Goal: Information Seeking & Learning: Compare options

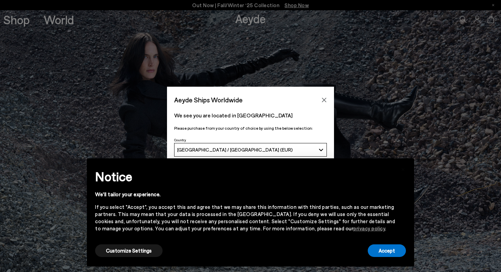
click at [395, 257] on div "Accept" at bounding box center [387, 250] width 38 height 15
click at [394, 252] on button "Accept" at bounding box center [387, 250] width 38 height 13
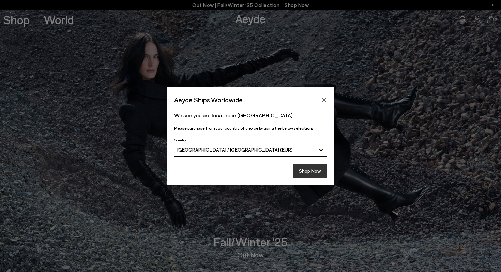
click at [310, 173] on button "Shop Now" at bounding box center [310, 171] width 34 height 14
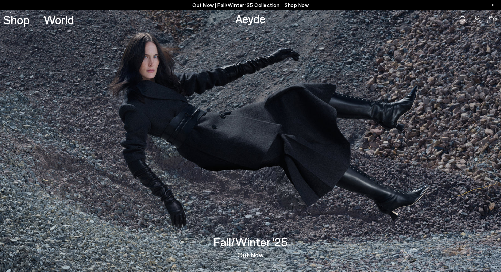
click at [247, 259] on img at bounding box center [250, 140] width 501 height 261
click at [249, 255] on link "Out Now" at bounding box center [250, 254] width 27 height 7
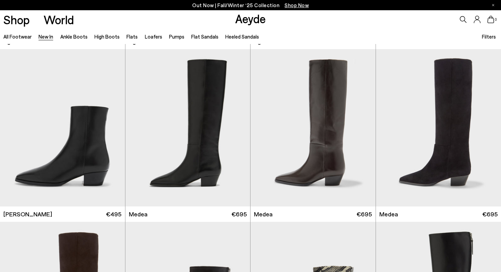
scroll to position [342, 0]
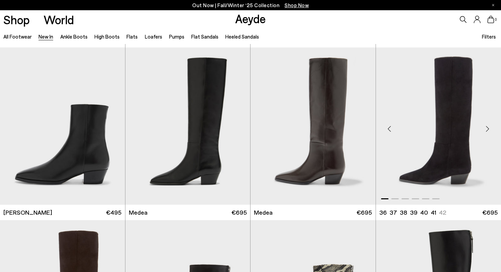
click at [432, 112] on img "1 / 6" at bounding box center [438, 125] width 125 height 157
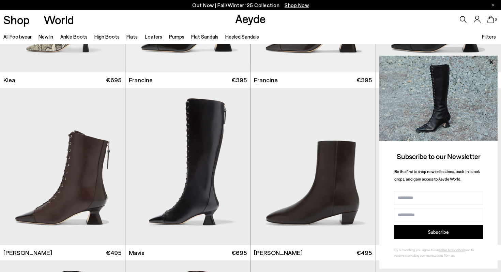
scroll to position [819, 0]
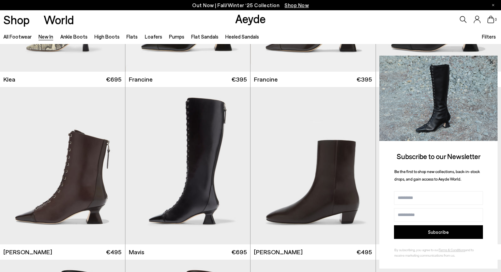
click at [491, 61] on icon at bounding box center [490, 61] width 3 height 3
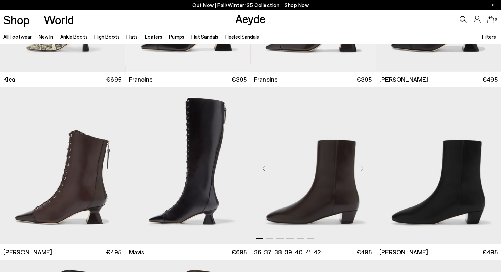
click at [361, 166] on div "Next slide" at bounding box center [362, 168] width 20 height 20
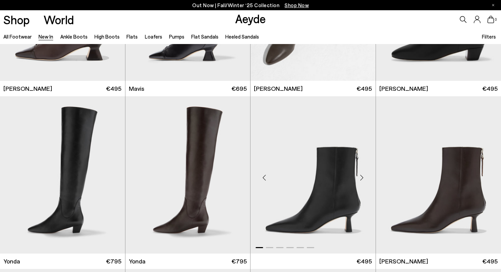
scroll to position [980, 0]
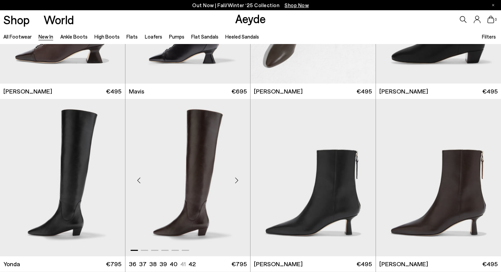
click at [236, 181] on div "Next slide" at bounding box center [236, 180] width 20 height 20
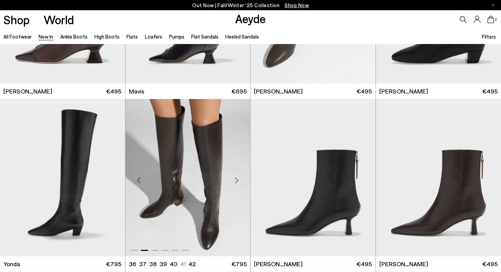
click at [236, 181] on div "Next slide" at bounding box center [236, 180] width 20 height 20
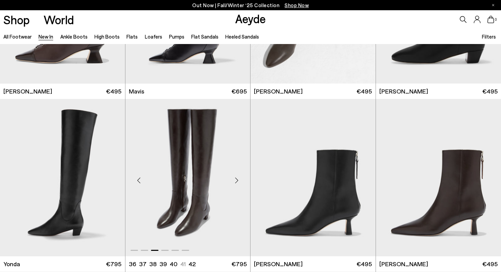
click at [236, 181] on div "Next slide" at bounding box center [236, 180] width 20 height 20
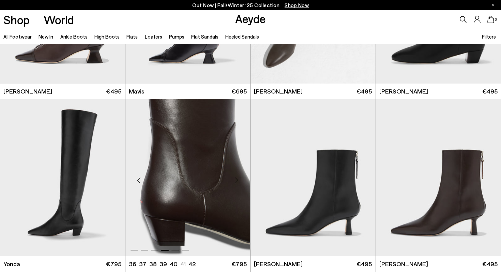
click at [236, 181] on div "Next slide" at bounding box center [236, 180] width 20 height 20
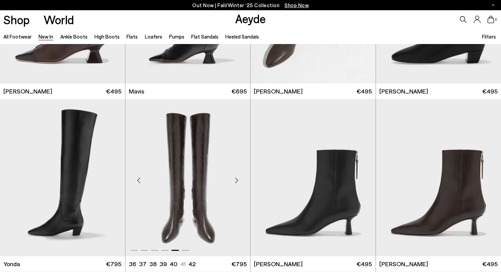
click at [236, 181] on div "Next slide" at bounding box center [236, 180] width 20 height 20
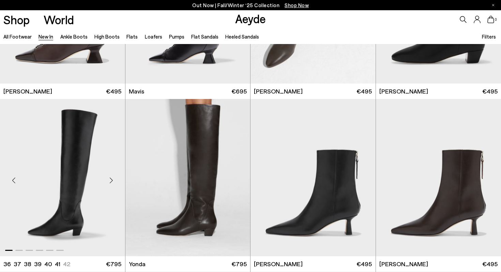
click at [109, 178] on div "Next slide" at bounding box center [111, 180] width 20 height 20
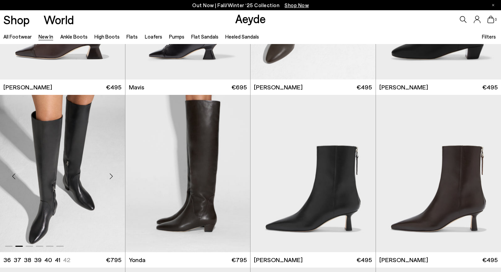
scroll to position [983, 0]
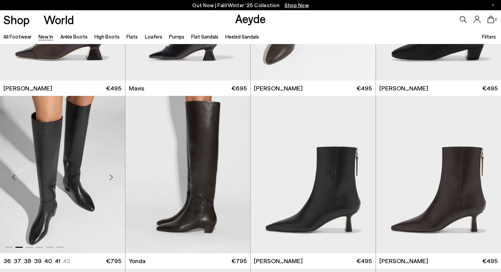
click at [78, 155] on img "2 / 6" at bounding box center [62, 174] width 125 height 157
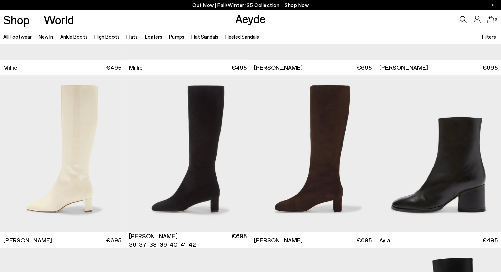
scroll to position [1695, 0]
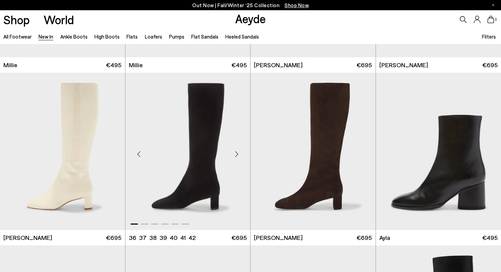
click at [235, 152] on div "Next slide" at bounding box center [236, 154] width 20 height 20
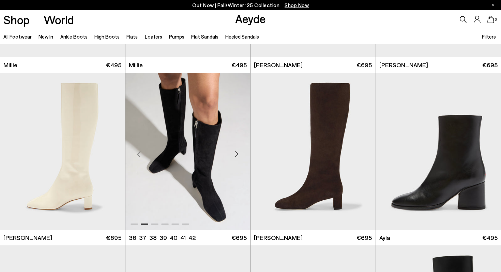
click at [235, 152] on div "Next slide" at bounding box center [236, 154] width 20 height 20
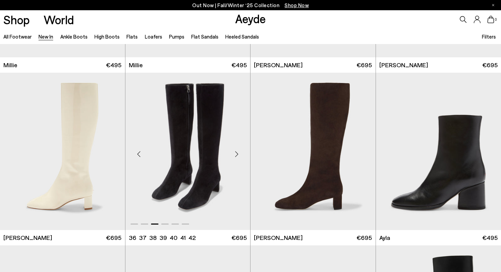
click at [194, 152] on img "3 / 6" at bounding box center [187, 151] width 125 height 157
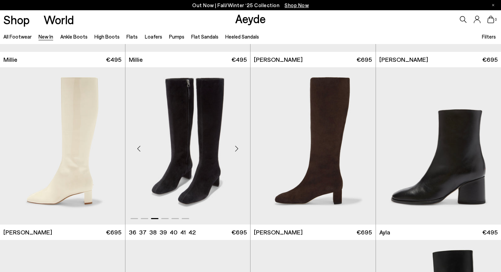
scroll to position [1701, 0]
click at [362, 149] on div "Next slide" at bounding box center [362, 148] width 20 height 20
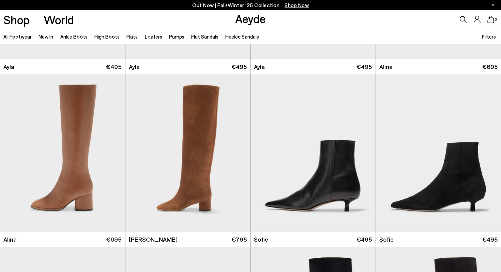
scroll to position [2031, 0]
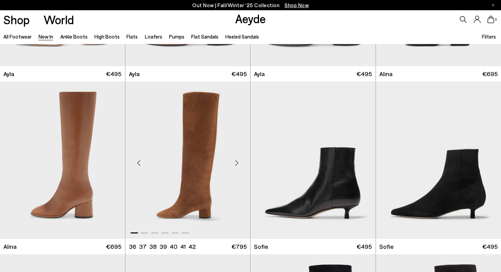
click at [238, 165] on div "Next slide" at bounding box center [236, 162] width 20 height 20
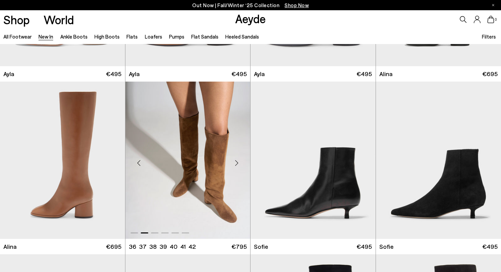
click at [238, 165] on div "Next slide" at bounding box center [236, 162] width 20 height 20
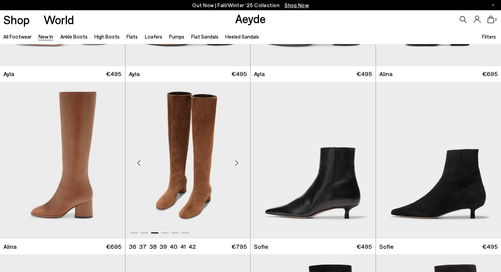
click at [238, 165] on div "Next slide" at bounding box center [236, 162] width 20 height 20
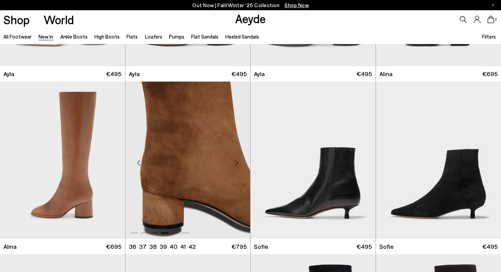
click at [238, 165] on div "Next slide" at bounding box center [236, 162] width 20 height 20
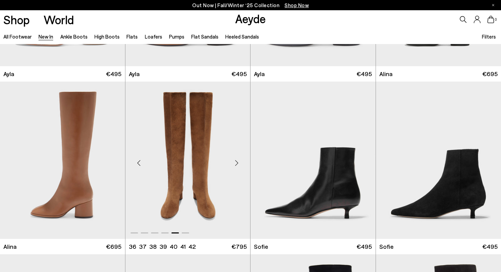
click at [194, 170] on img "5 / 6" at bounding box center [187, 159] width 125 height 157
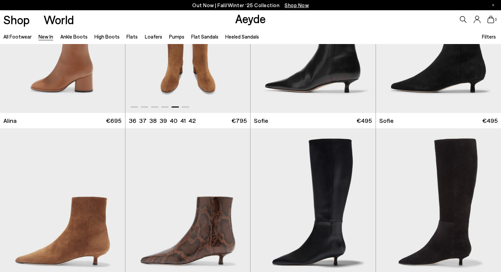
scroll to position [2205, 0]
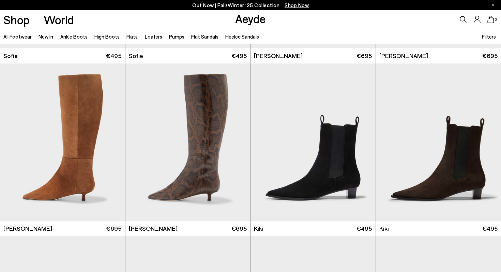
scroll to position [2379, 0]
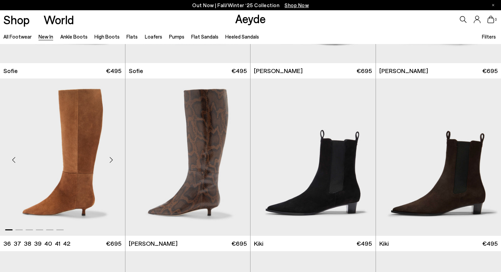
click at [108, 160] on div "Next slide" at bounding box center [111, 160] width 20 height 20
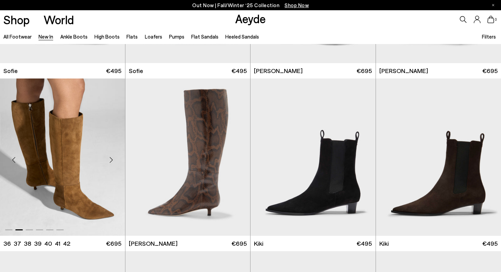
click at [108, 160] on div "Next slide" at bounding box center [111, 160] width 20 height 20
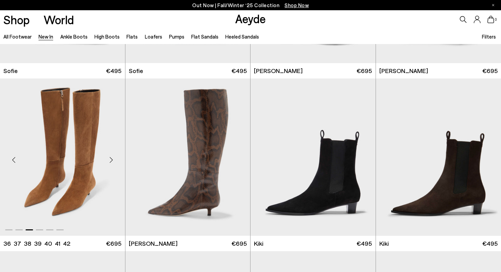
click at [108, 160] on div "Next slide" at bounding box center [111, 160] width 20 height 20
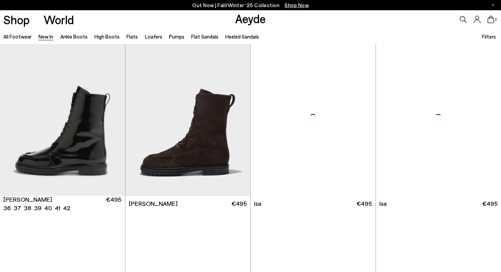
scroll to position [3281, 0]
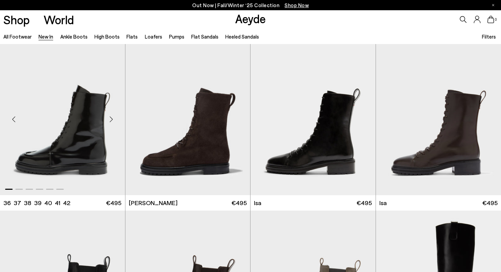
click at [111, 120] on div "Next slide" at bounding box center [111, 119] width 20 height 20
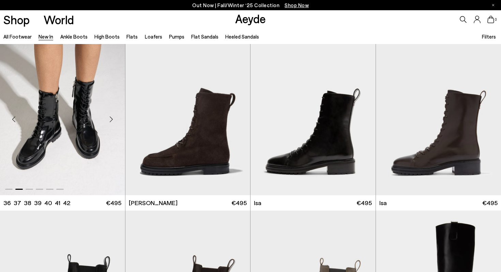
click at [111, 120] on div "Next slide" at bounding box center [111, 119] width 20 height 20
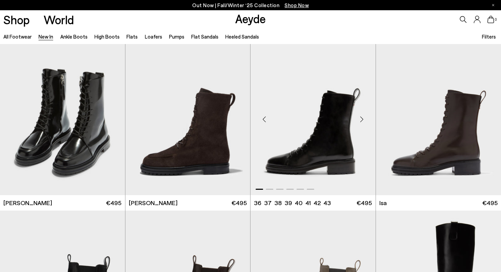
click at [360, 119] on div "Next slide" at bounding box center [362, 119] width 20 height 20
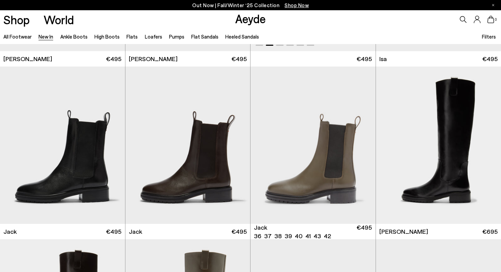
scroll to position [3424, 0]
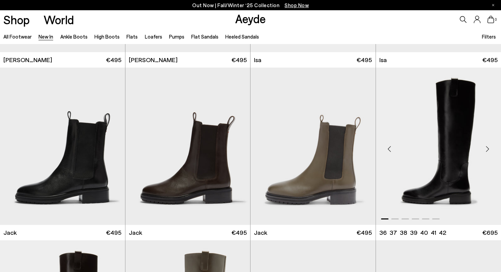
click at [484, 147] on div "Next slide" at bounding box center [487, 149] width 20 height 20
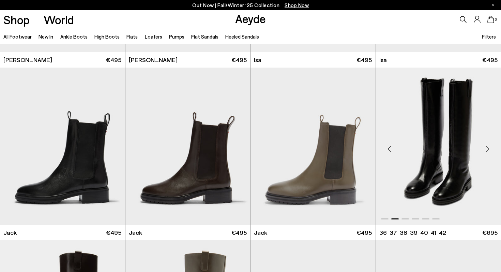
click at [484, 147] on div "Next slide" at bounding box center [487, 149] width 20 height 20
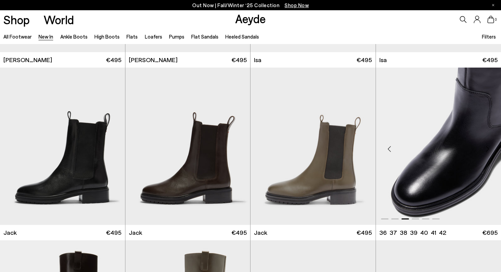
click at [484, 147] on div "Next slide" at bounding box center [487, 149] width 20 height 20
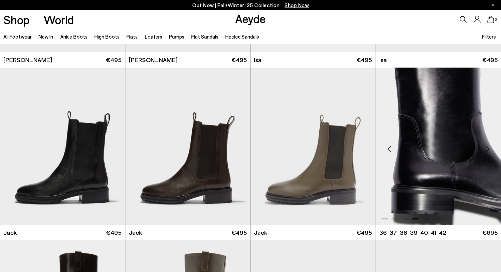
click at [462, 138] on img "4 / 6" at bounding box center [438, 145] width 125 height 157
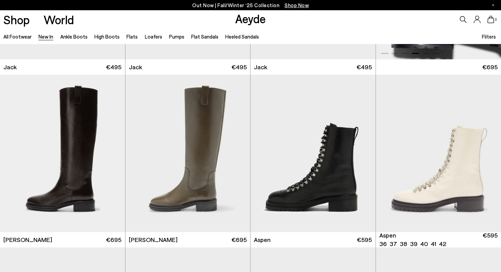
scroll to position [3592, 0]
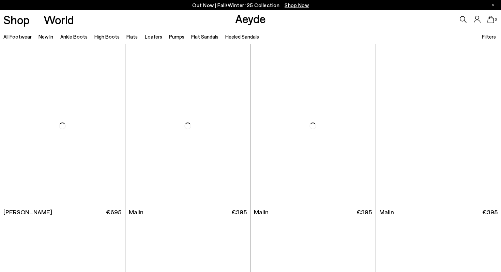
scroll to position [5694, 0]
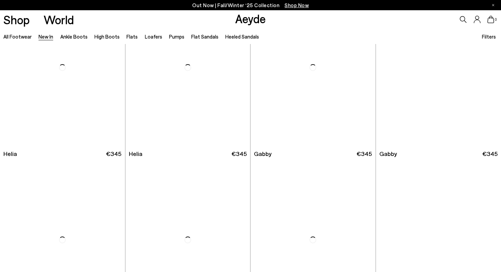
scroll to position [6952, 0]
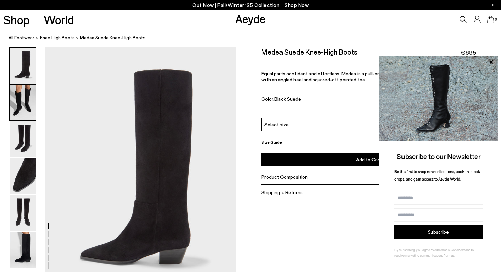
click at [24, 98] on img at bounding box center [23, 103] width 27 height 36
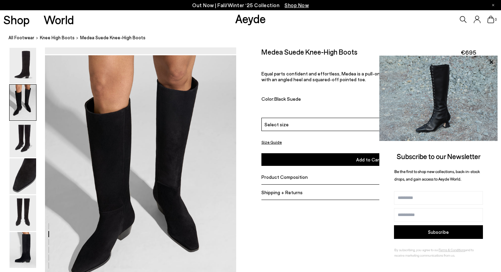
scroll to position [257, 0]
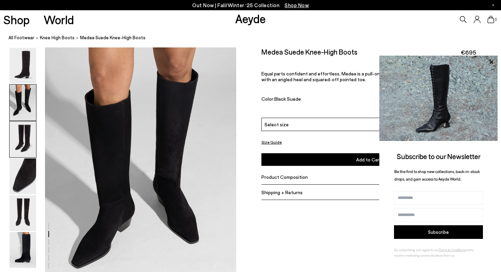
click at [22, 136] on img at bounding box center [23, 139] width 27 height 36
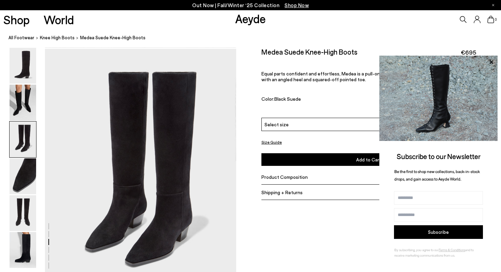
scroll to position [513, 0]
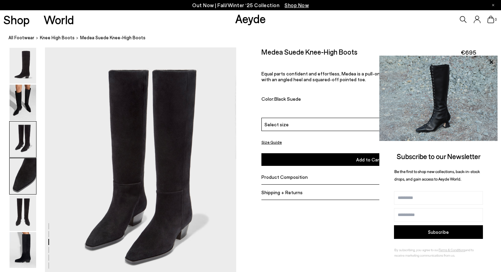
click at [23, 167] on img at bounding box center [23, 176] width 27 height 36
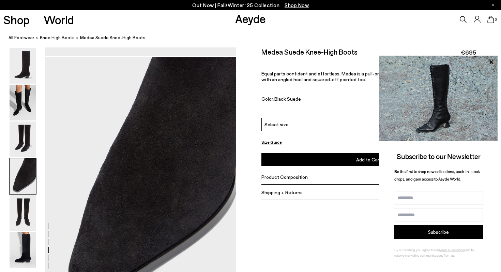
scroll to position [769, 0]
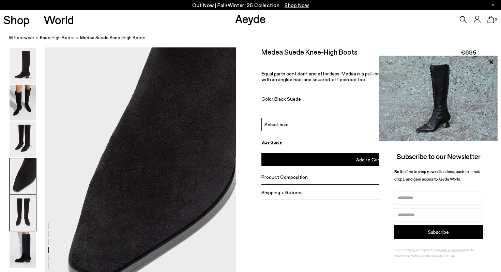
click at [24, 201] on img at bounding box center [23, 213] width 27 height 36
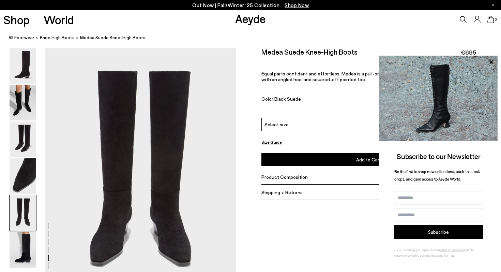
scroll to position [1025, 0]
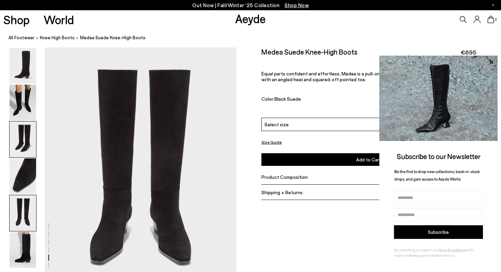
click at [21, 142] on img at bounding box center [23, 139] width 27 height 36
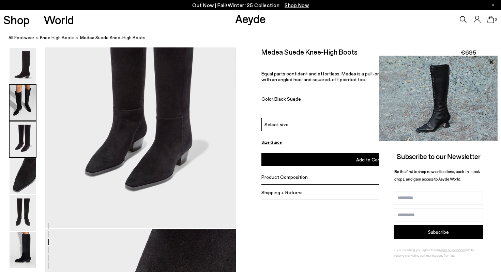
click at [23, 111] on img at bounding box center [23, 103] width 27 height 36
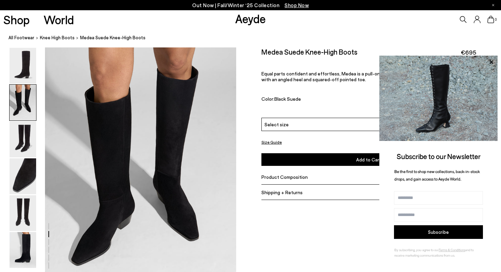
scroll to position [257, 0]
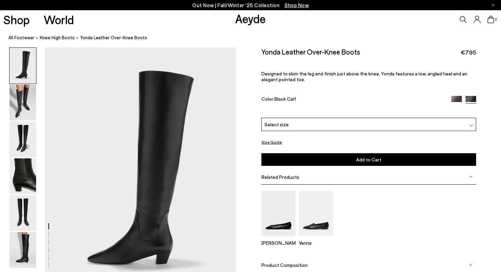
click at [27, 64] on img at bounding box center [23, 66] width 27 height 36
click at [21, 102] on img at bounding box center [23, 103] width 27 height 36
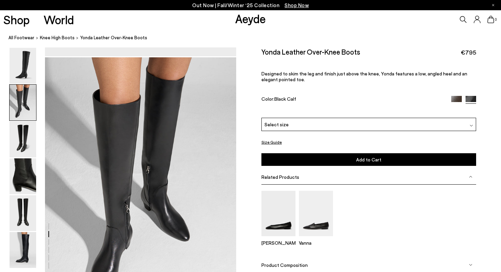
scroll to position [257, 0]
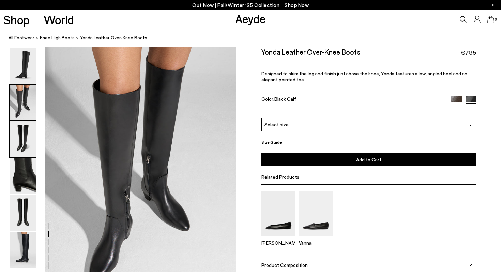
click at [17, 140] on img at bounding box center [23, 139] width 27 height 36
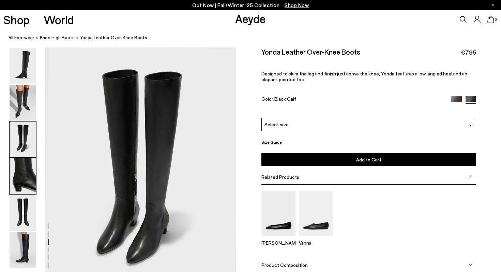
click at [20, 164] on img at bounding box center [23, 176] width 27 height 36
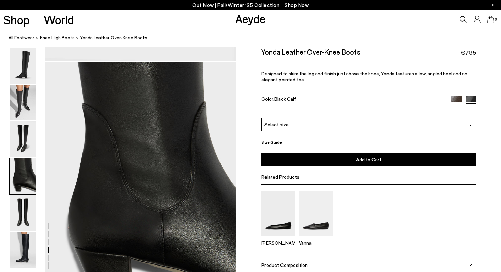
scroll to position [769, 0]
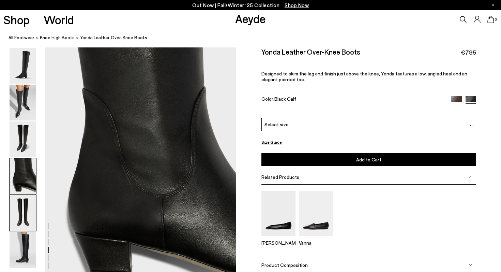
click at [23, 199] on img at bounding box center [23, 213] width 27 height 36
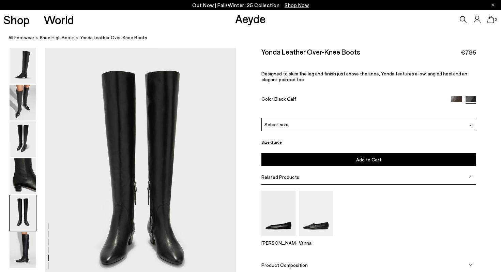
scroll to position [1025, 0]
click at [24, 253] on img at bounding box center [23, 250] width 27 height 36
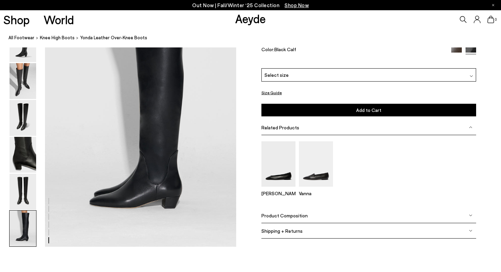
scroll to position [1336, 0]
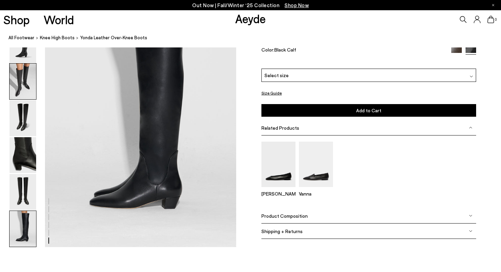
click at [29, 88] on img at bounding box center [23, 81] width 27 height 36
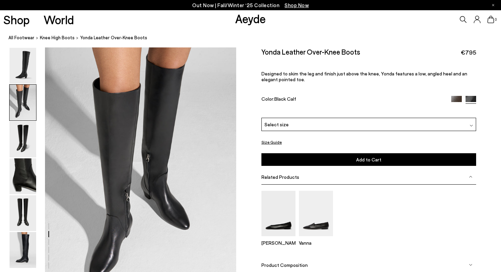
scroll to position [257, 0]
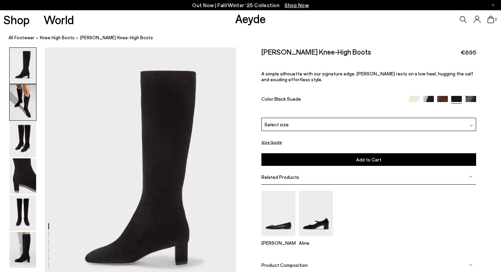
click at [22, 119] on img at bounding box center [23, 103] width 27 height 36
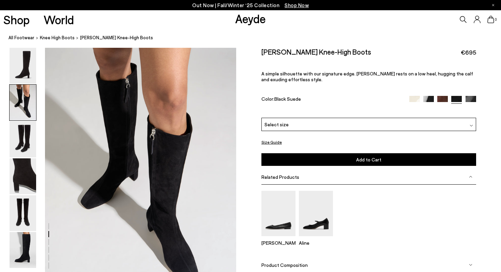
scroll to position [257, 0]
click at [23, 152] on img at bounding box center [23, 139] width 27 height 36
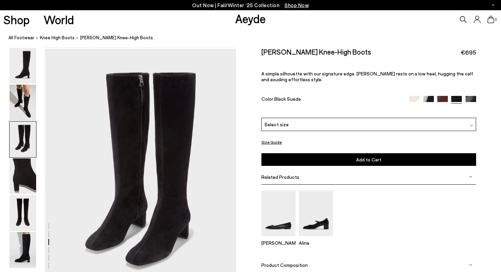
scroll to position [513, 0]
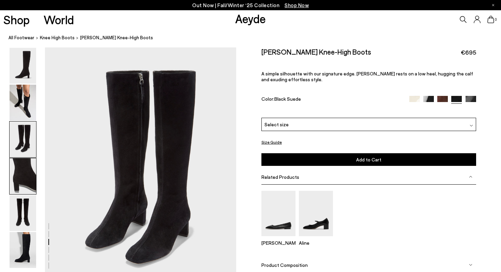
click at [27, 177] on img at bounding box center [23, 176] width 27 height 36
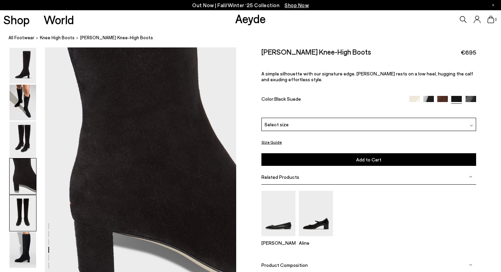
click at [24, 217] on img at bounding box center [23, 213] width 27 height 36
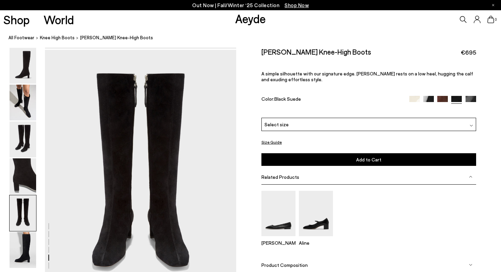
scroll to position [1025, 0]
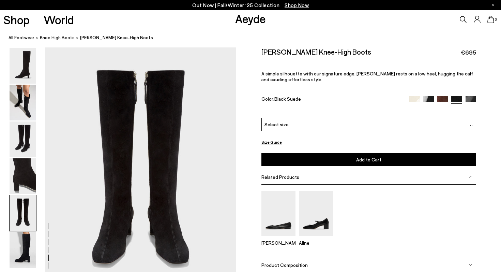
click at [21, 222] on img at bounding box center [23, 213] width 27 height 36
click at [17, 243] on img at bounding box center [23, 250] width 27 height 36
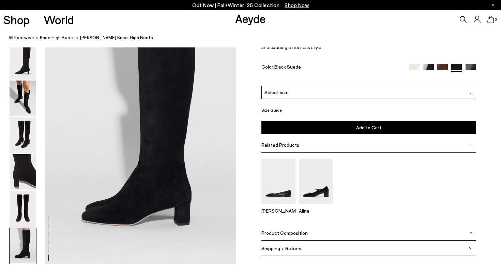
scroll to position [1328, 0]
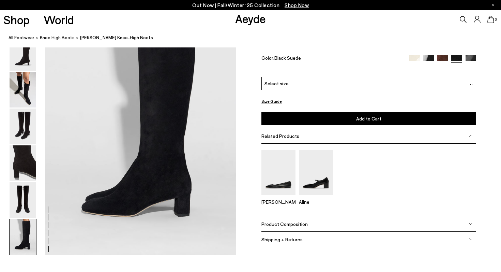
click at [470, 57] on img at bounding box center [471, 60] width 11 height 11
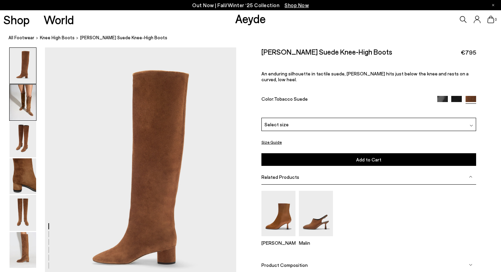
click at [32, 102] on img at bounding box center [23, 103] width 27 height 36
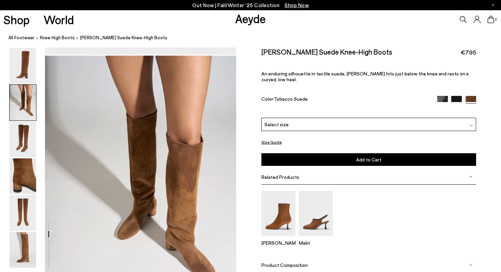
scroll to position [257, 0]
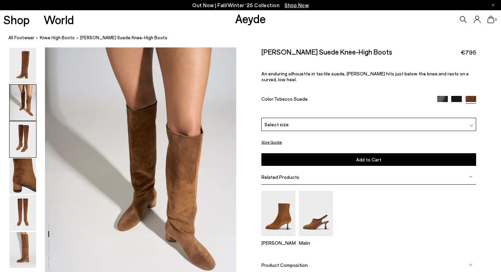
click at [29, 140] on img at bounding box center [23, 139] width 27 height 36
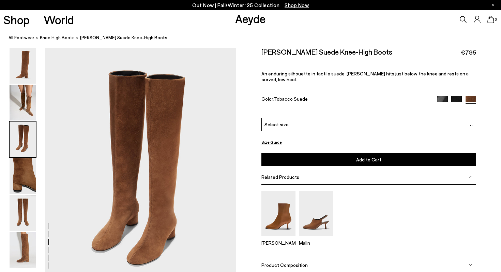
scroll to position [513, 0]
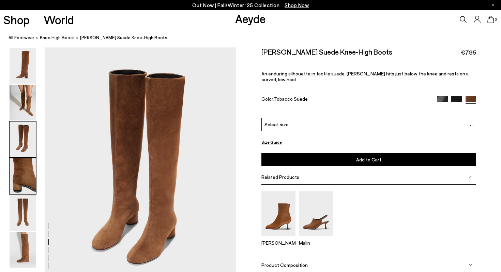
click at [29, 169] on img at bounding box center [23, 176] width 27 height 36
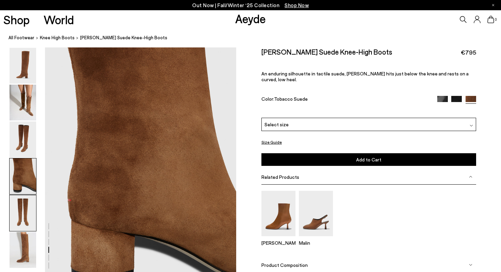
click at [25, 217] on img at bounding box center [23, 213] width 27 height 36
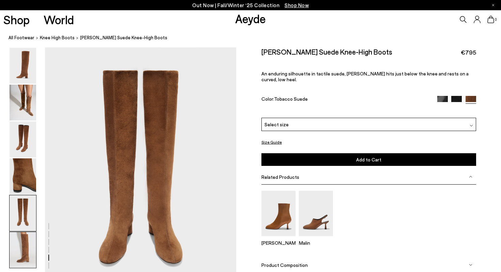
click at [20, 248] on img at bounding box center [23, 250] width 27 height 36
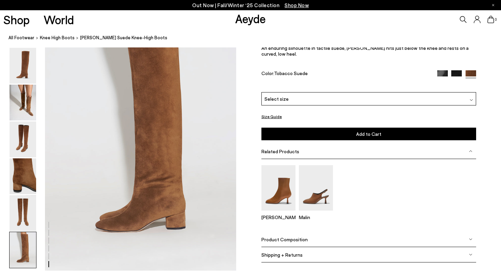
scroll to position [1328, 0]
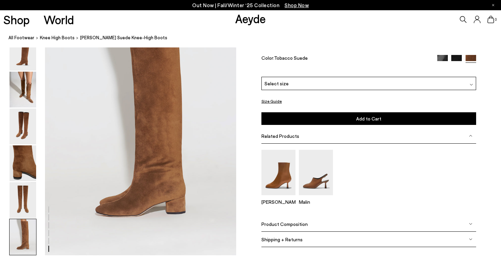
click at [456, 60] on img at bounding box center [456, 60] width 11 height 11
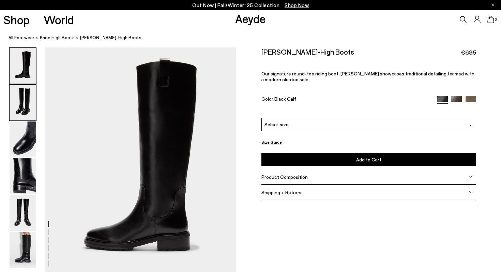
click at [20, 101] on img at bounding box center [23, 103] width 27 height 36
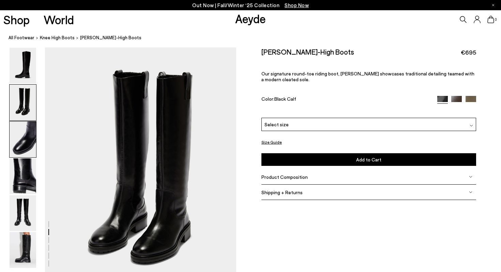
click at [23, 131] on img at bounding box center [23, 139] width 27 height 36
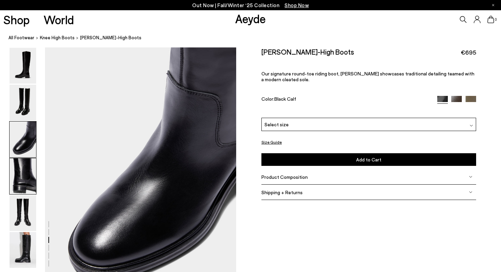
click at [24, 172] on img at bounding box center [23, 176] width 27 height 36
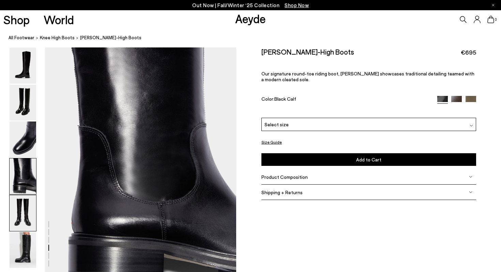
click at [19, 215] on img at bounding box center [23, 213] width 27 height 36
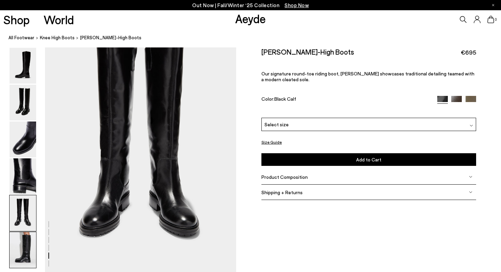
click at [21, 251] on img at bounding box center [23, 250] width 27 height 36
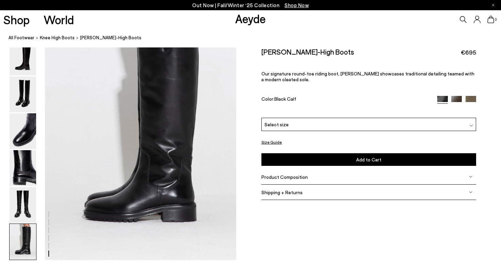
scroll to position [1297, 0]
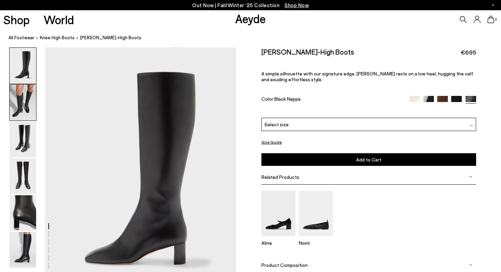
click at [32, 104] on img at bounding box center [23, 103] width 27 height 36
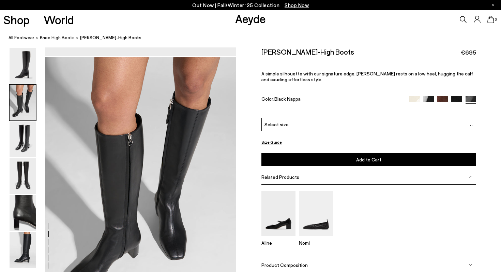
scroll to position [257, 0]
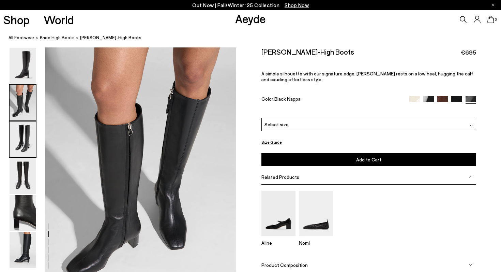
click at [27, 138] on img at bounding box center [23, 139] width 27 height 36
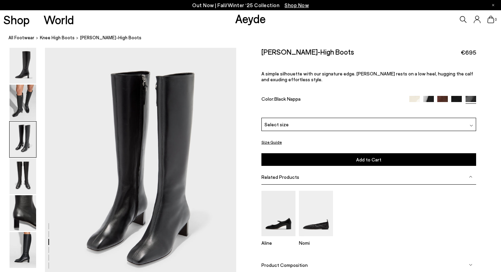
scroll to position [513, 0]
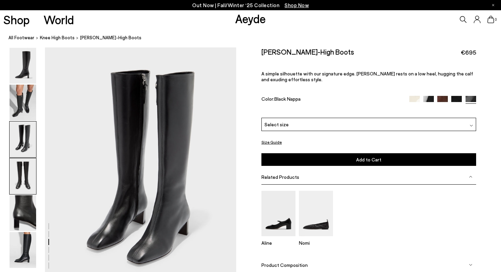
click at [22, 179] on img at bounding box center [23, 176] width 27 height 36
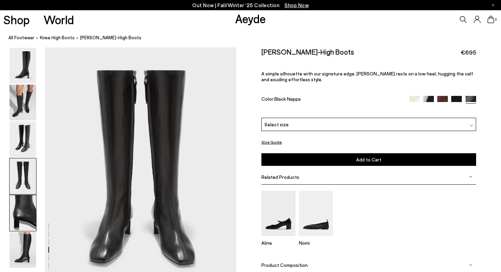
click at [25, 217] on img at bounding box center [23, 213] width 27 height 36
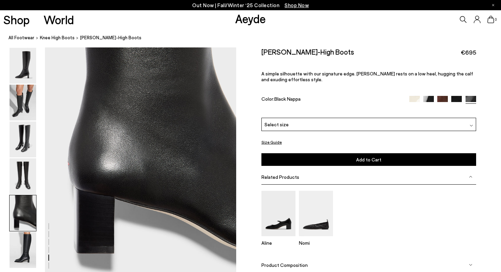
scroll to position [1052, 0]
click at [24, 257] on img at bounding box center [23, 250] width 27 height 36
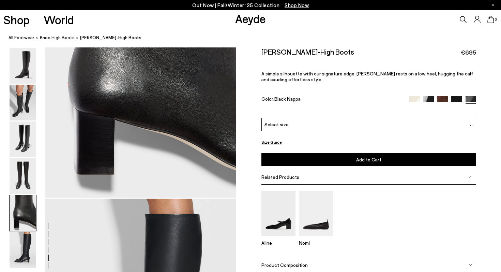
scroll to position [1128, 0]
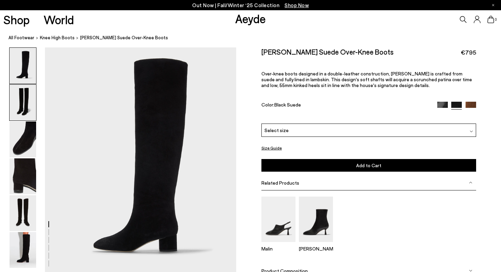
click at [24, 108] on img at bounding box center [23, 103] width 27 height 36
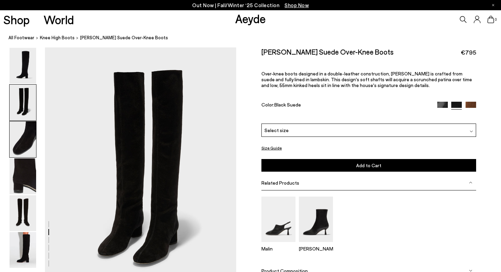
click at [19, 137] on img at bounding box center [23, 139] width 27 height 36
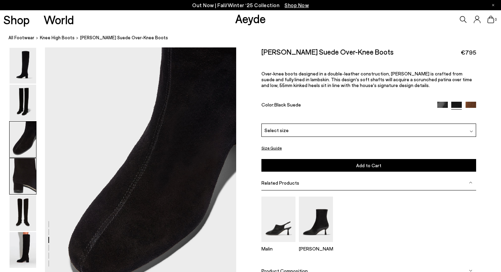
click at [17, 182] on img at bounding box center [23, 176] width 27 height 36
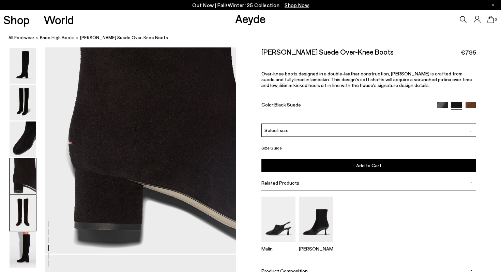
click at [16, 209] on img at bounding box center [23, 213] width 27 height 36
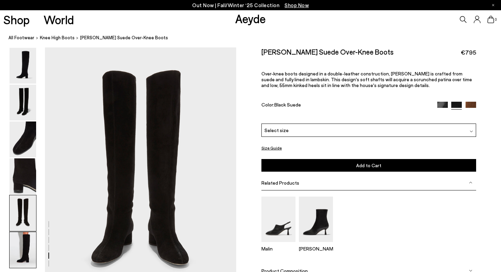
click at [18, 236] on img at bounding box center [23, 250] width 27 height 36
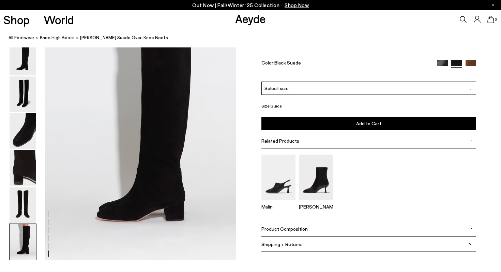
scroll to position [1297, 0]
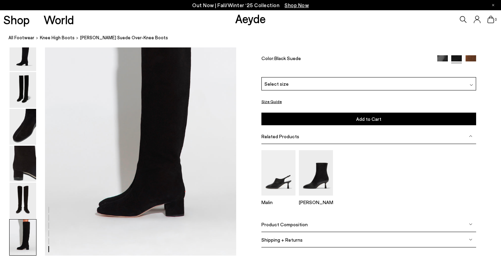
click at [442, 56] on img at bounding box center [442, 60] width 11 height 11
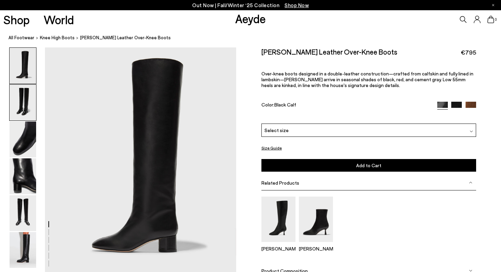
click at [19, 103] on img at bounding box center [23, 103] width 27 height 36
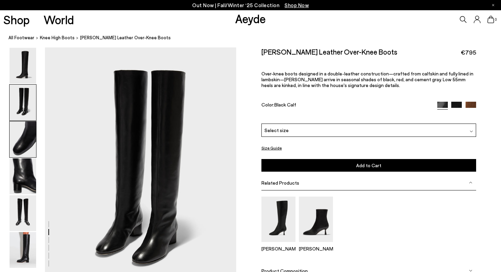
click at [20, 129] on img at bounding box center [23, 139] width 27 height 36
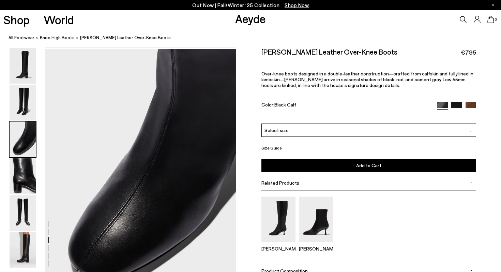
scroll to position [482, 0]
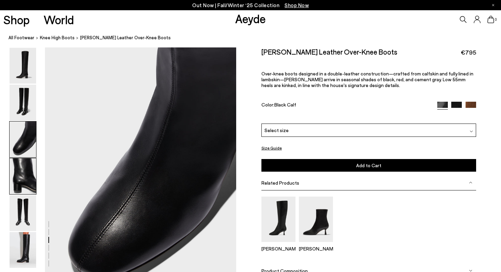
click at [26, 162] on img at bounding box center [23, 176] width 27 height 36
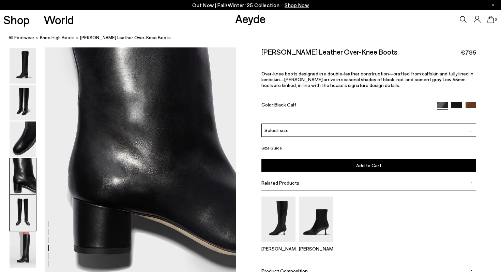
click at [24, 214] on img at bounding box center [23, 213] width 27 height 36
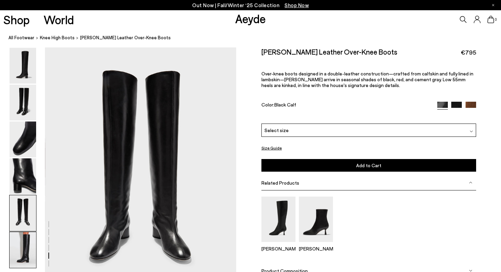
click at [20, 253] on img at bounding box center [23, 250] width 27 height 36
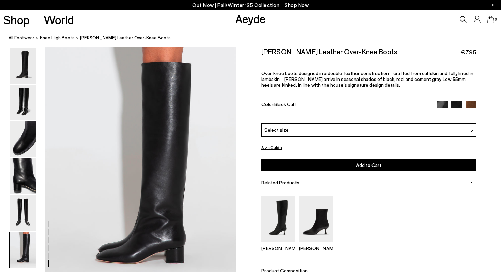
scroll to position [1251, 0]
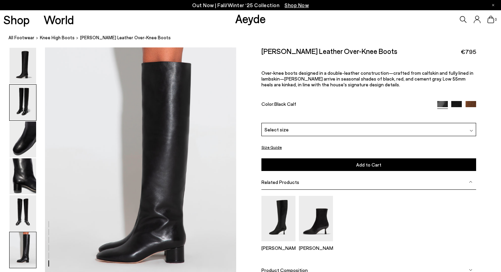
click at [25, 100] on img at bounding box center [23, 103] width 27 height 36
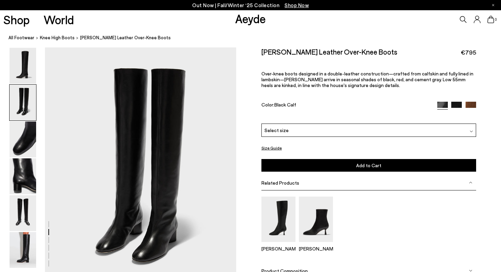
scroll to position [226, 0]
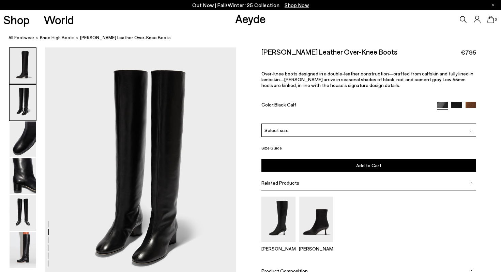
click at [32, 59] on img at bounding box center [23, 66] width 27 height 36
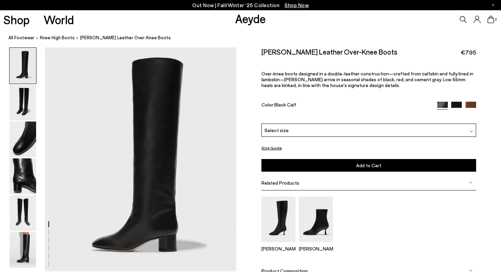
scroll to position [0, 0]
click at [27, 248] on img at bounding box center [23, 250] width 27 height 36
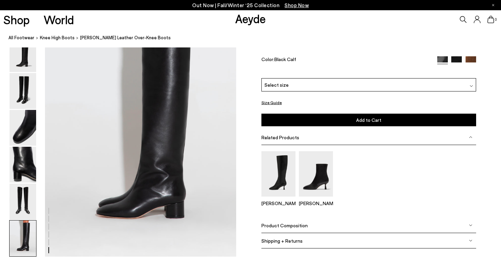
scroll to position [1297, 0]
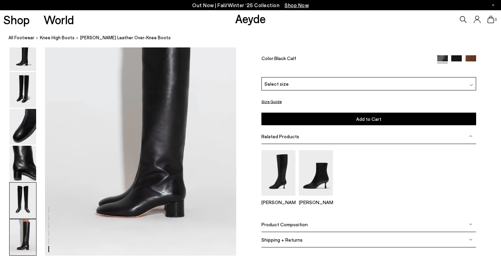
click at [23, 203] on img at bounding box center [23, 200] width 27 height 36
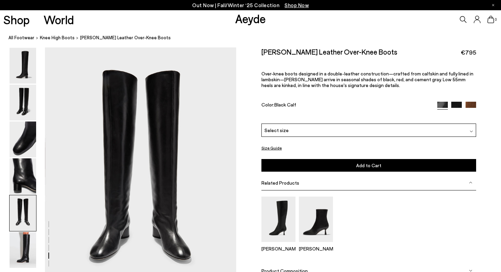
scroll to position [994, 0]
click at [24, 173] on img at bounding box center [23, 176] width 27 height 36
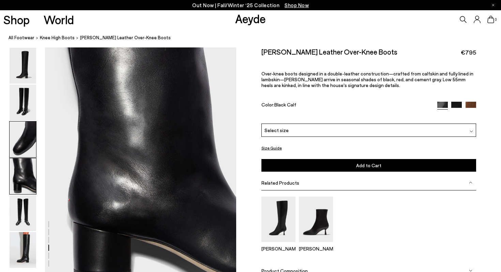
click at [22, 145] on img at bounding box center [23, 139] width 27 height 36
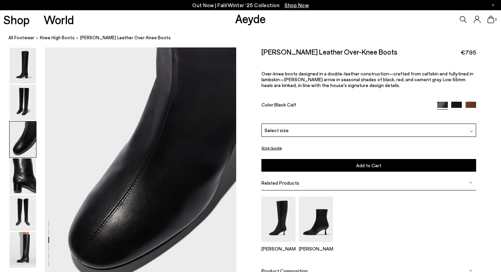
scroll to position [482, 0]
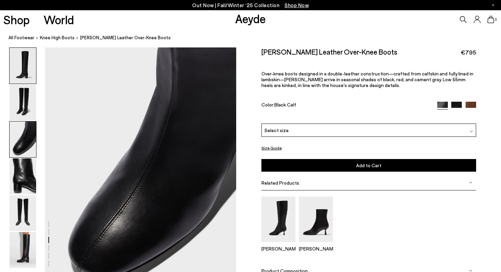
click at [19, 64] on img at bounding box center [23, 66] width 27 height 36
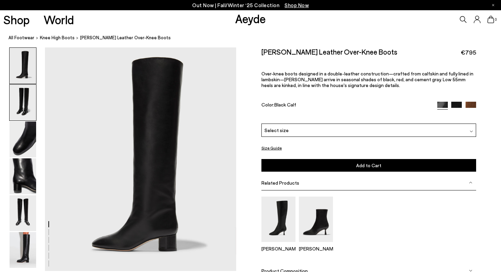
scroll to position [0, 0]
click at [17, 91] on img at bounding box center [23, 103] width 27 height 36
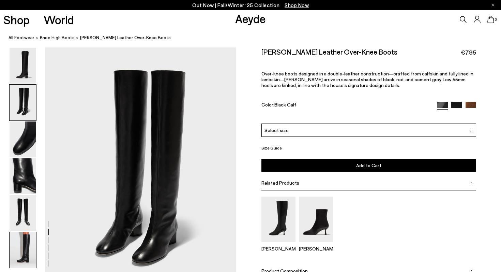
click at [24, 242] on img at bounding box center [23, 250] width 27 height 36
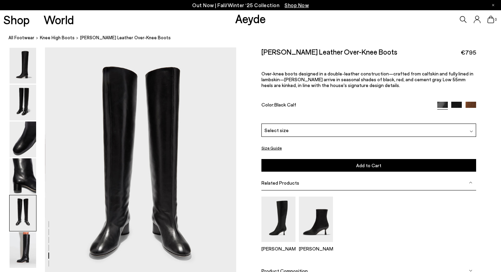
scroll to position [915, 0]
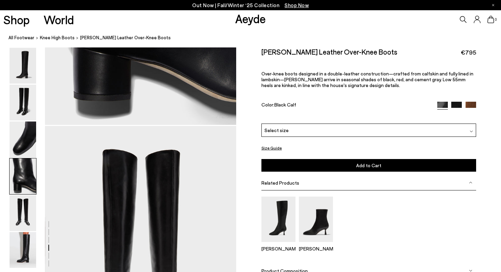
click at [472, 106] on img at bounding box center [471, 107] width 11 height 11
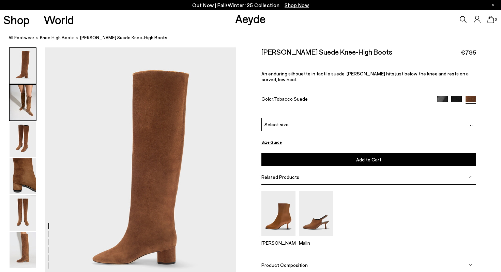
click at [19, 98] on img at bounding box center [23, 103] width 27 height 36
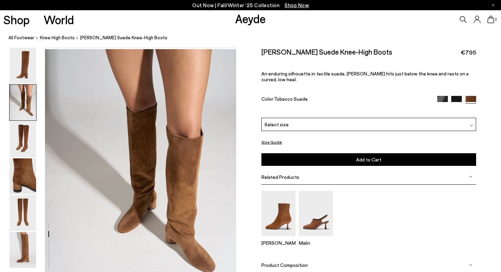
scroll to position [257, 0]
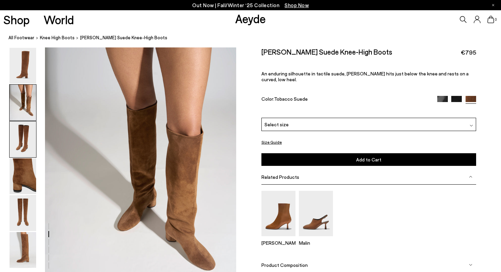
click at [29, 138] on img at bounding box center [23, 139] width 27 height 36
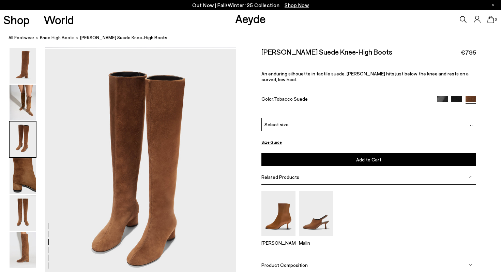
scroll to position [513, 0]
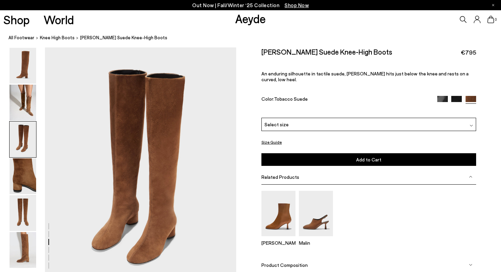
click at [453, 96] on img at bounding box center [456, 101] width 11 height 11
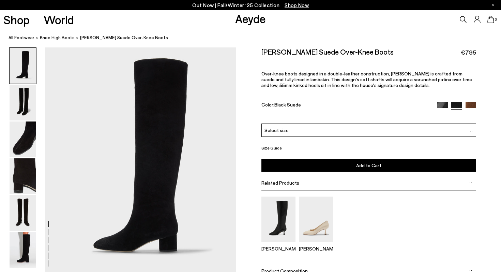
click at [440, 106] on img at bounding box center [442, 107] width 11 height 11
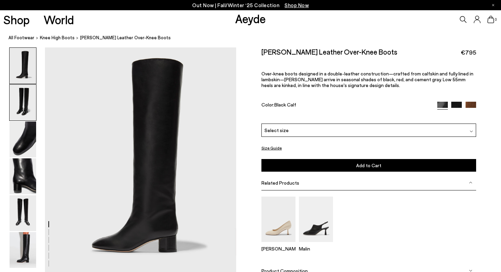
click at [23, 106] on img at bounding box center [23, 103] width 27 height 36
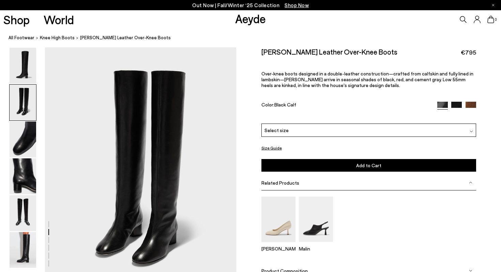
scroll to position [226, 0]
click at [26, 144] on img at bounding box center [23, 139] width 27 height 36
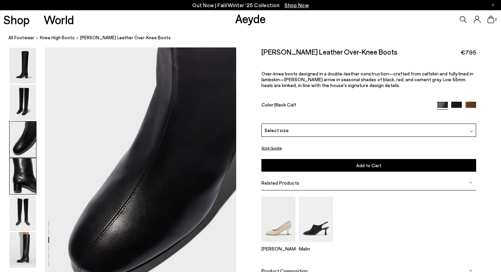
click at [26, 175] on img at bounding box center [23, 176] width 27 height 36
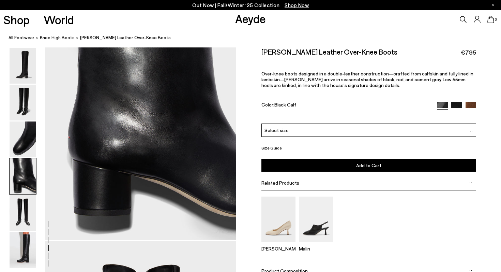
scroll to position [802, 0]
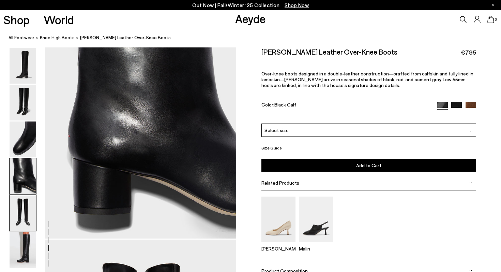
click at [23, 208] on img at bounding box center [23, 213] width 27 height 36
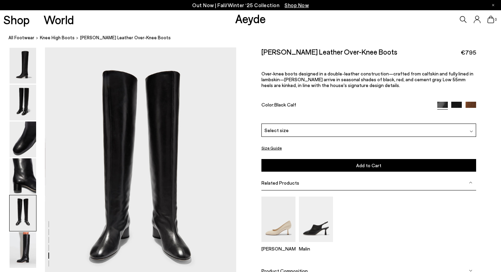
scroll to position [994, 0]
click at [25, 260] on img at bounding box center [23, 250] width 27 height 36
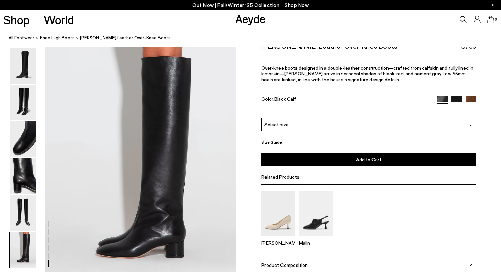
scroll to position [1255, 0]
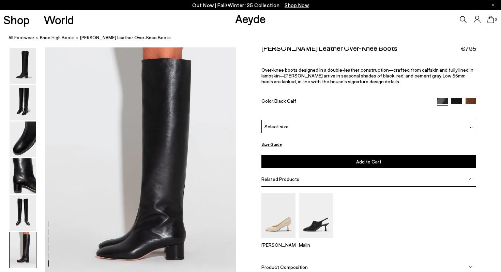
click at [458, 103] on img at bounding box center [456, 103] width 11 height 11
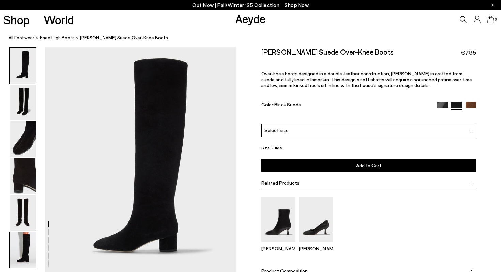
click at [19, 248] on img at bounding box center [23, 250] width 27 height 36
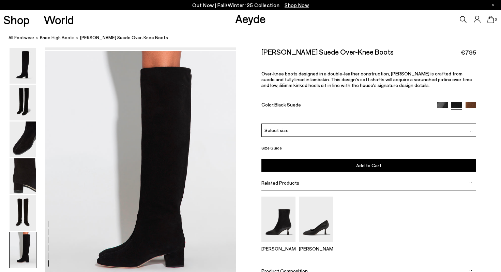
scroll to position [1247, 0]
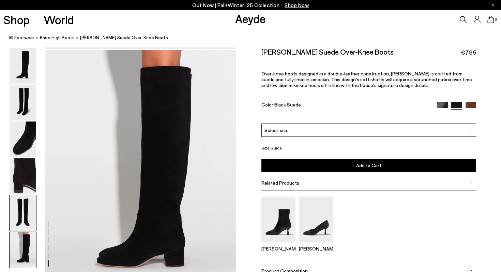
click at [22, 214] on img at bounding box center [23, 213] width 27 height 36
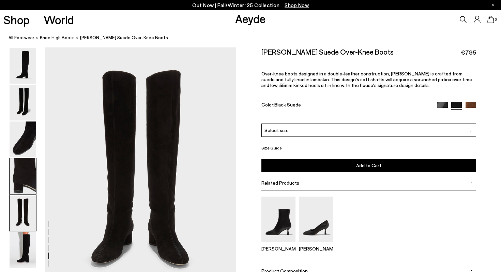
click at [20, 182] on img at bounding box center [23, 176] width 27 height 36
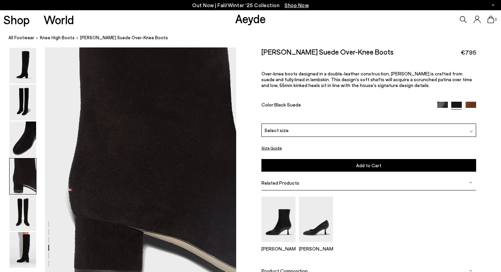
scroll to position [738, 0]
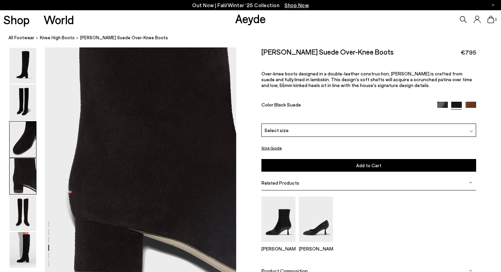
click at [24, 152] on img at bounding box center [23, 139] width 27 height 36
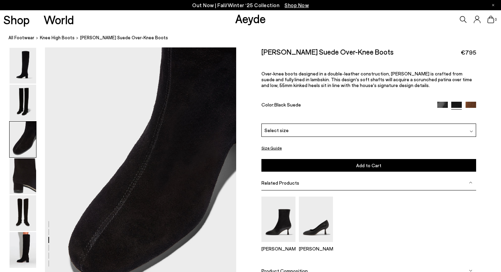
scroll to position [482, 0]
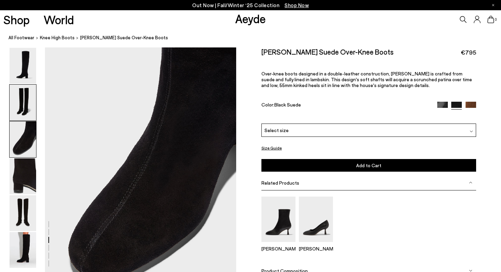
click at [26, 106] on img at bounding box center [23, 103] width 27 height 36
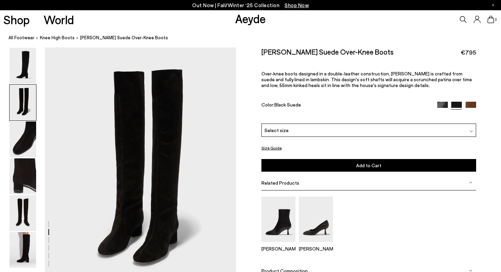
scroll to position [226, 0]
click at [22, 64] on img at bounding box center [23, 66] width 27 height 36
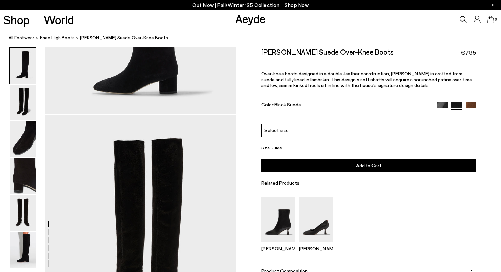
scroll to position [190, 0]
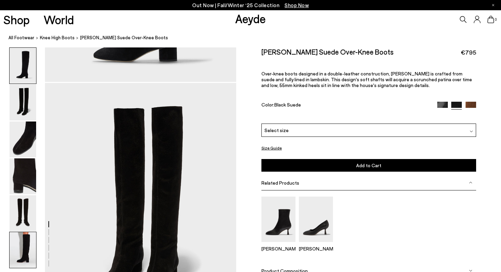
click at [22, 244] on img at bounding box center [23, 250] width 27 height 36
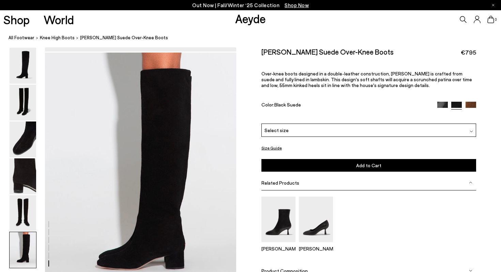
scroll to position [1244, 0]
click at [470, 105] on img at bounding box center [471, 107] width 11 height 11
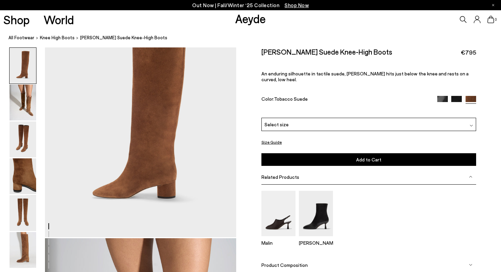
scroll to position [69, 0]
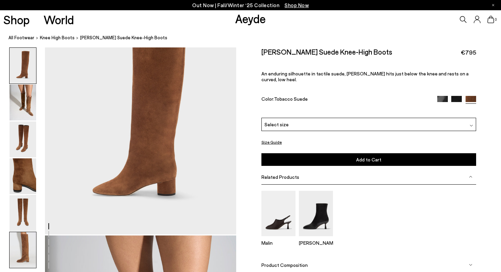
click at [18, 261] on img at bounding box center [23, 250] width 27 height 36
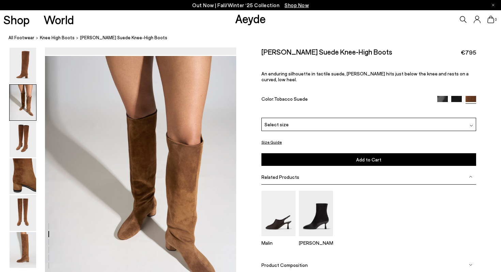
scroll to position [247, 0]
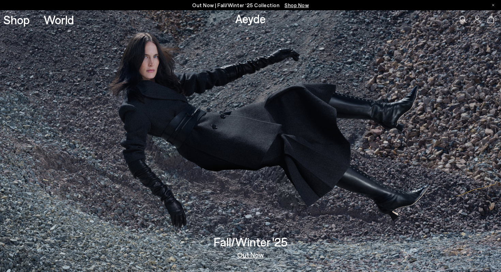
click at [256, 257] on link "Out Now" at bounding box center [250, 254] width 27 height 7
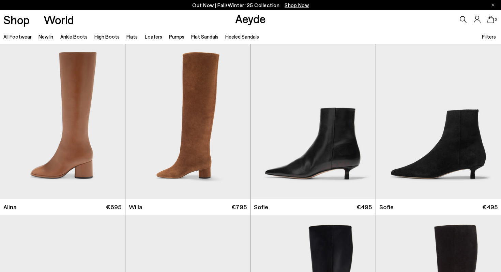
scroll to position [2069, 0]
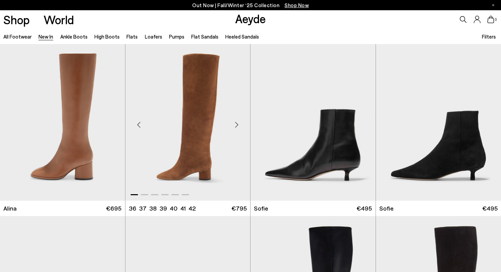
click at [174, 138] on img "1 / 6" at bounding box center [187, 121] width 125 height 157
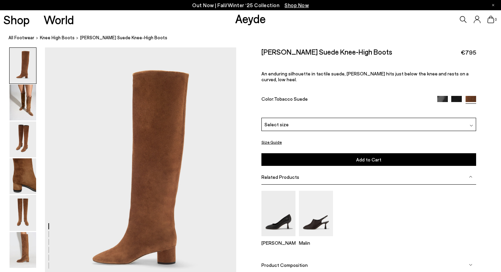
click at [461, 96] on img at bounding box center [456, 101] width 11 height 11
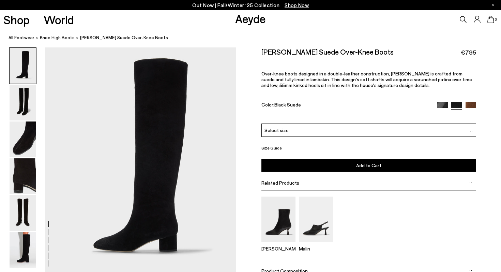
click at [443, 105] on img at bounding box center [442, 107] width 11 height 11
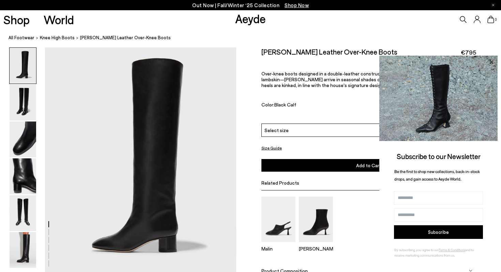
click at [489, 61] on icon at bounding box center [491, 62] width 9 height 9
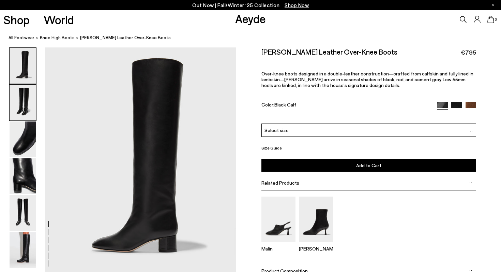
click at [26, 102] on img at bounding box center [23, 103] width 27 height 36
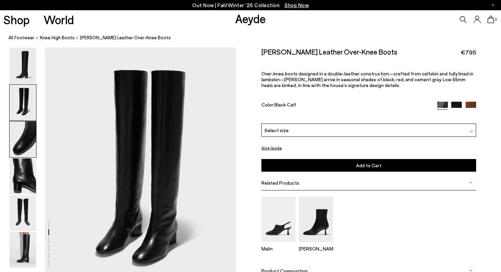
click at [25, 131] on img at bounding box center [23, 139] width 27 height 36
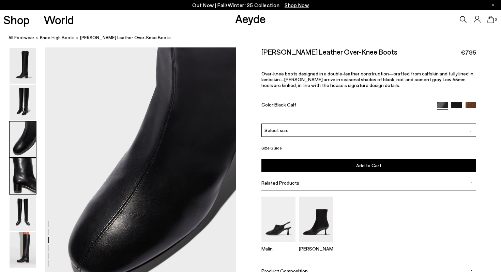
click at [23, 168] on img at bounding box center [23, 176] width 27 height 36
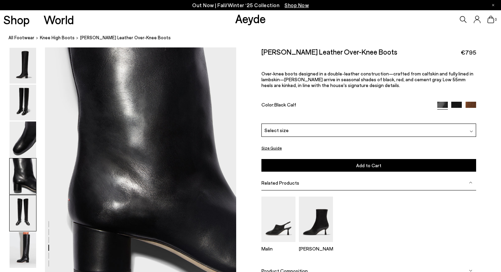
click at [24, 206] on img at bounding box center [23, 213] width 27 height 36
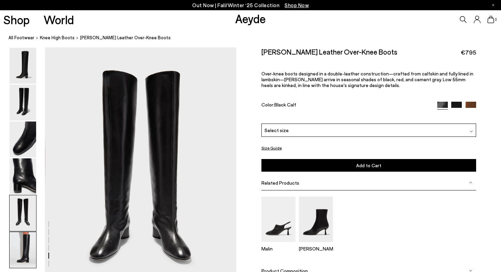
click at [27, 251] on img at bounding box center [23, 250] width 27 height 36
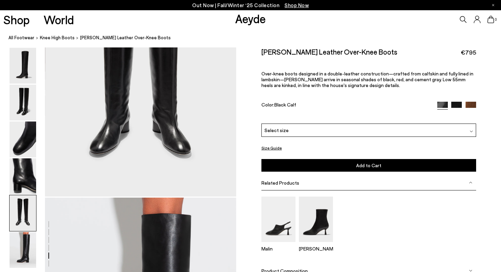
scroll to position [1092, 0]
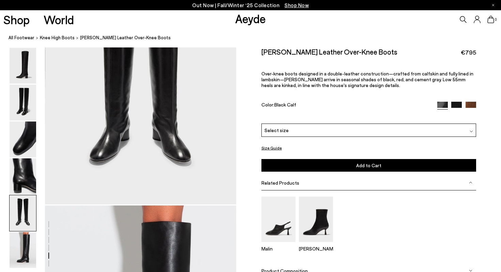
click at [388, 182] on div "Related Products" at bounding box center [368, 182] width 215 height 15
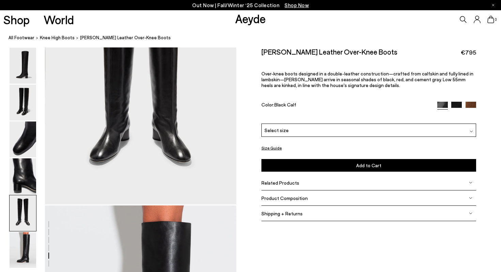
click at [458, 104] on img at bounding box center [456, 107] width 11 height 11
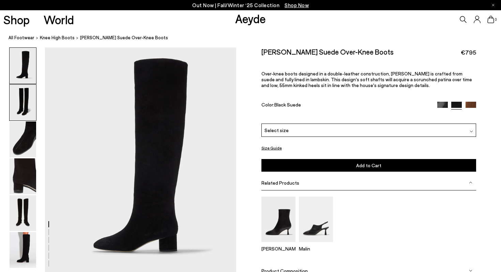
click at [20, 101] on img at bounding box center [23, 103] width 27 height 36
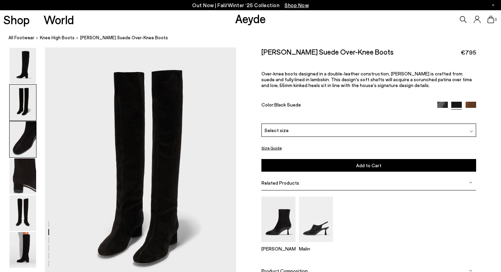
click at [21, 139] on img at bounding box center [23, 139] width 27 height 36
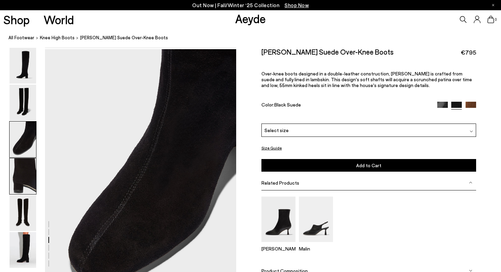
scroll to position [482, 0]
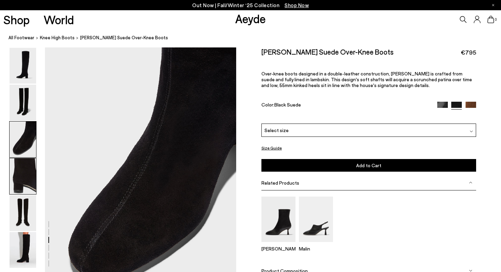
click at [24, 176] on img at bounding box center [23, 176] width 27 height 36
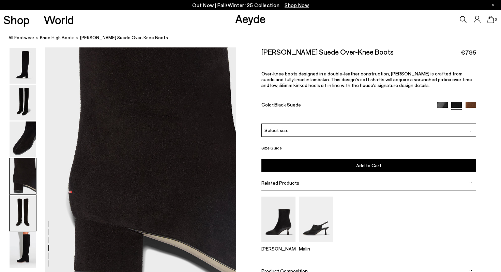
click at [20, 212] on img at bounding box center [23, 213] width 27 height 36
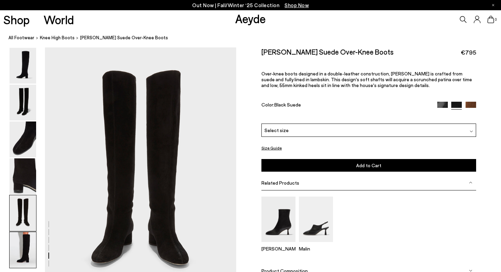
click at [21, 253] on img at bounding box center [23, 250] width 27 height 36
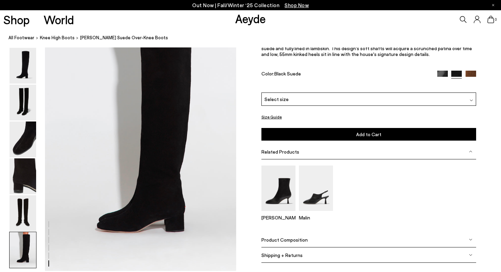
scroll to position [1297, 0]
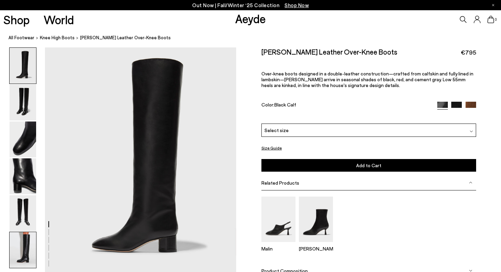
click at [27, 248] on img at bounding box center [23, 250] width 27 height 36
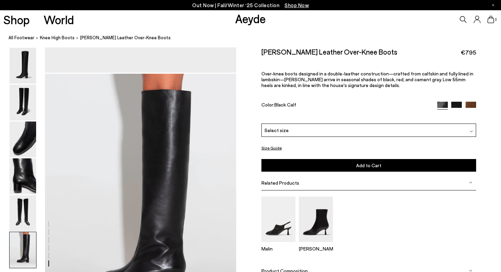
scroll to position [1223, 0]
click at [27, 100] on img at bounding box center [23, 103] width 27 height 36
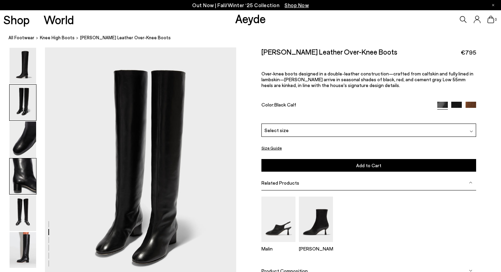
click at [18, 160] on img at bounding box center [23, 176] width 27 height 36
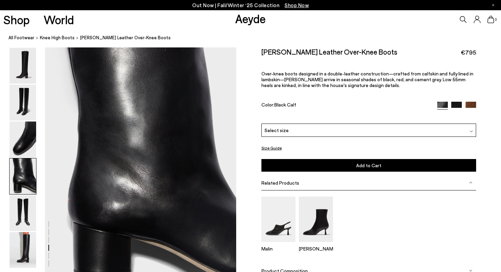
scroll to position [738, 0]
click at [13, 193] on img at bounding box center [23, 176] width 27 height 36
click at [18, 204] on img at bounding box center [23, 213] width 27 height 36
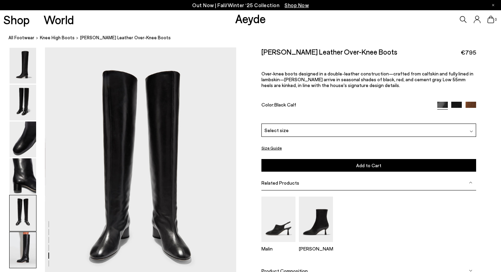
click at [28, 242] on img at bounding box center [23, 250] width 27 height 36
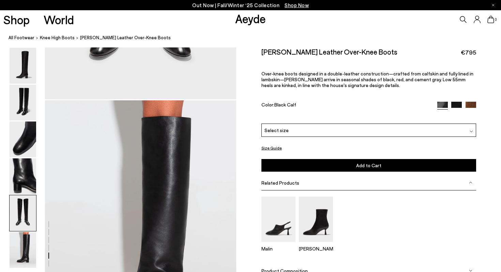
scroll to position [1197, 0]
click at [271, 148] on button "Size Guide" at bounding box center [271, 147] width 20 height 9
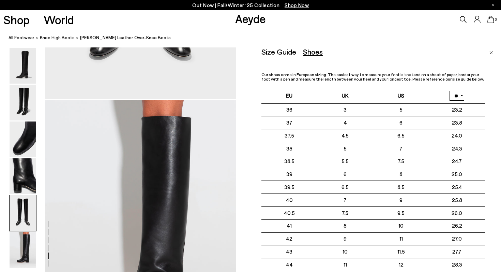
click at [312, 56] on div "Shoes" at bounding box center [313, 51] width 20 height 9
click at [490, 51] on img "Close" at bounding box center [491, 52] width 4 height 3
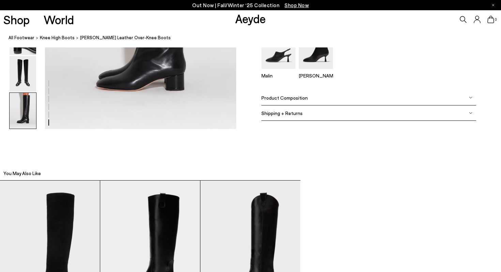
scroll to position [1420, 0]
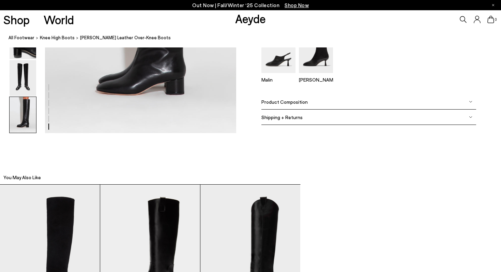
click at [471, 103] on div "Product Composition" at bounding box center [368, 101] width 215 height 15
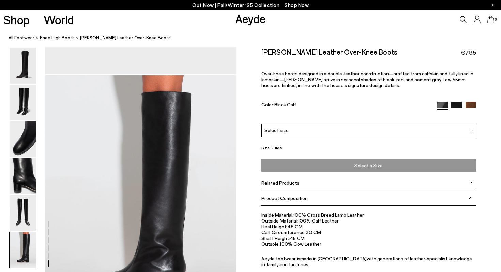
scroll to position [1221, 0]
